Goal: Task Accomplishment & Management: Manage account settings

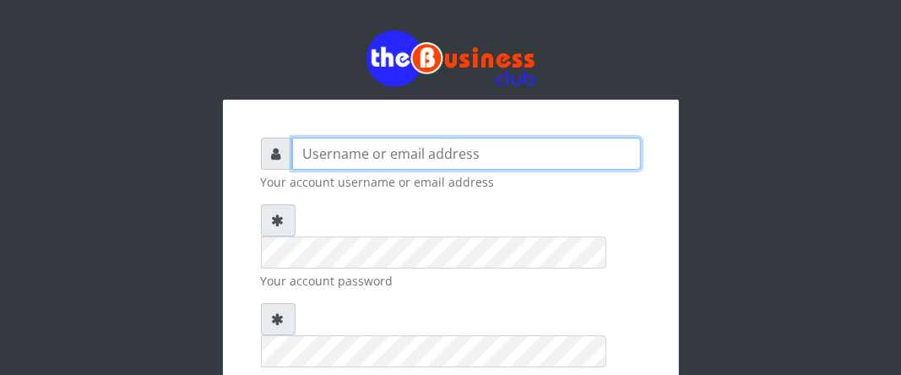
type input "Boboyen"
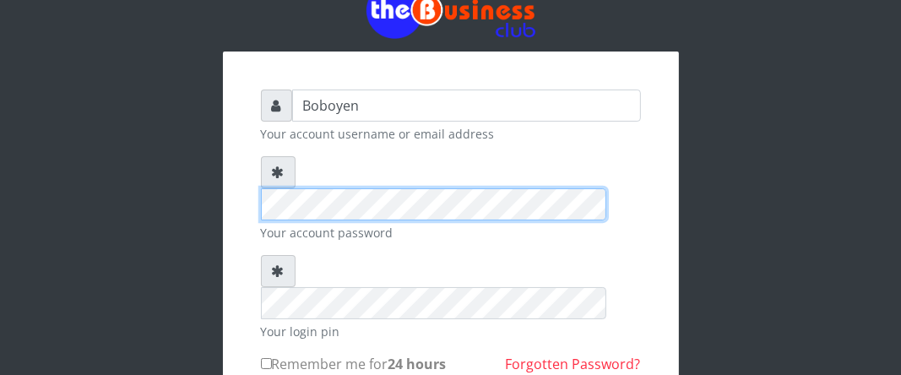
scroll to position [84, 0]
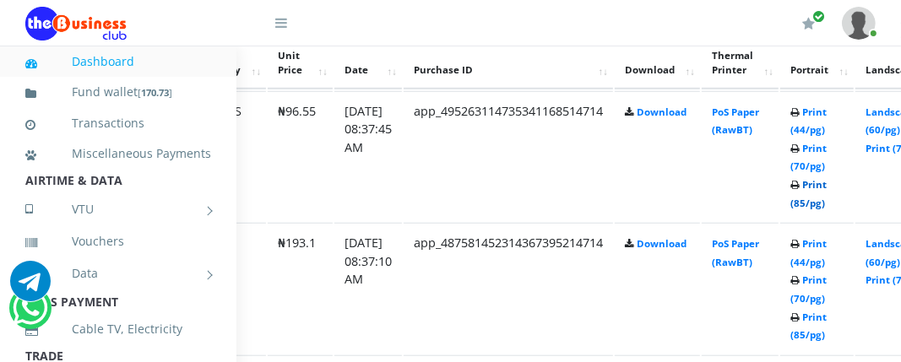
scroll to position [1014, 230]
